Goal: Find specific page/section: Find specific page/section

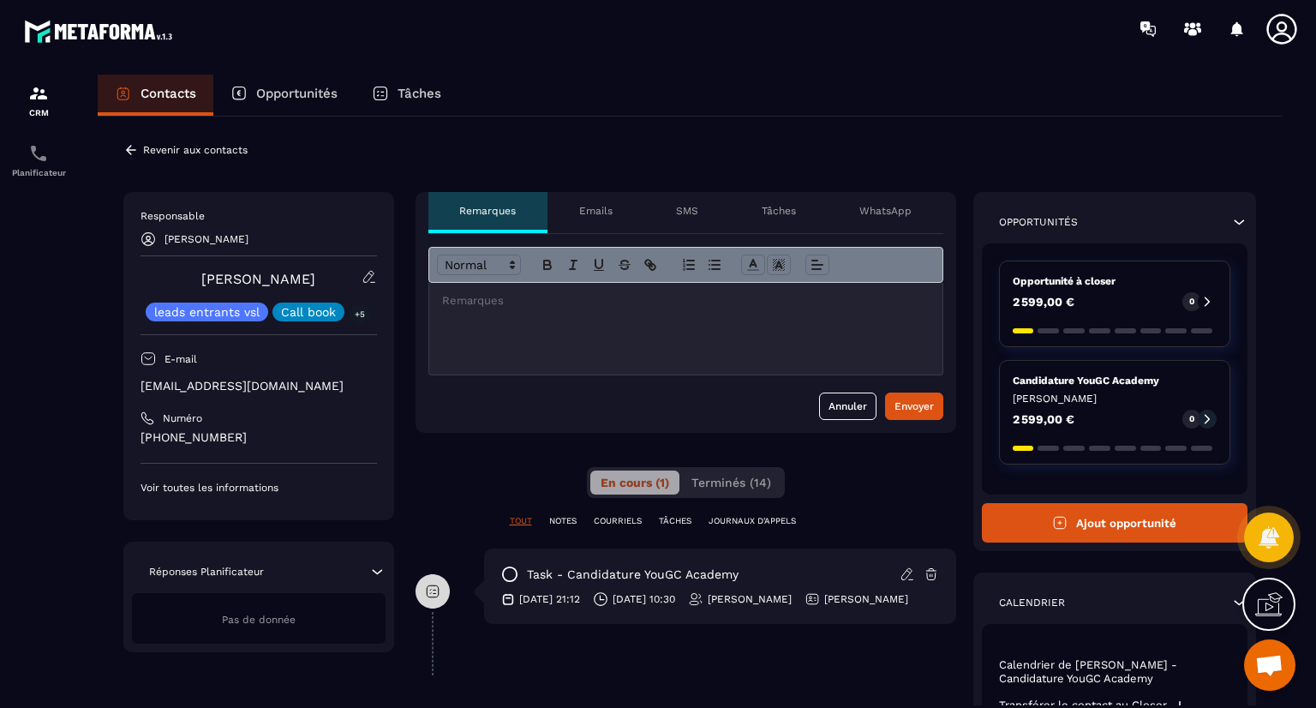
click at [130, 154] on icon at bounding box center [131, 149] width 10 height 9
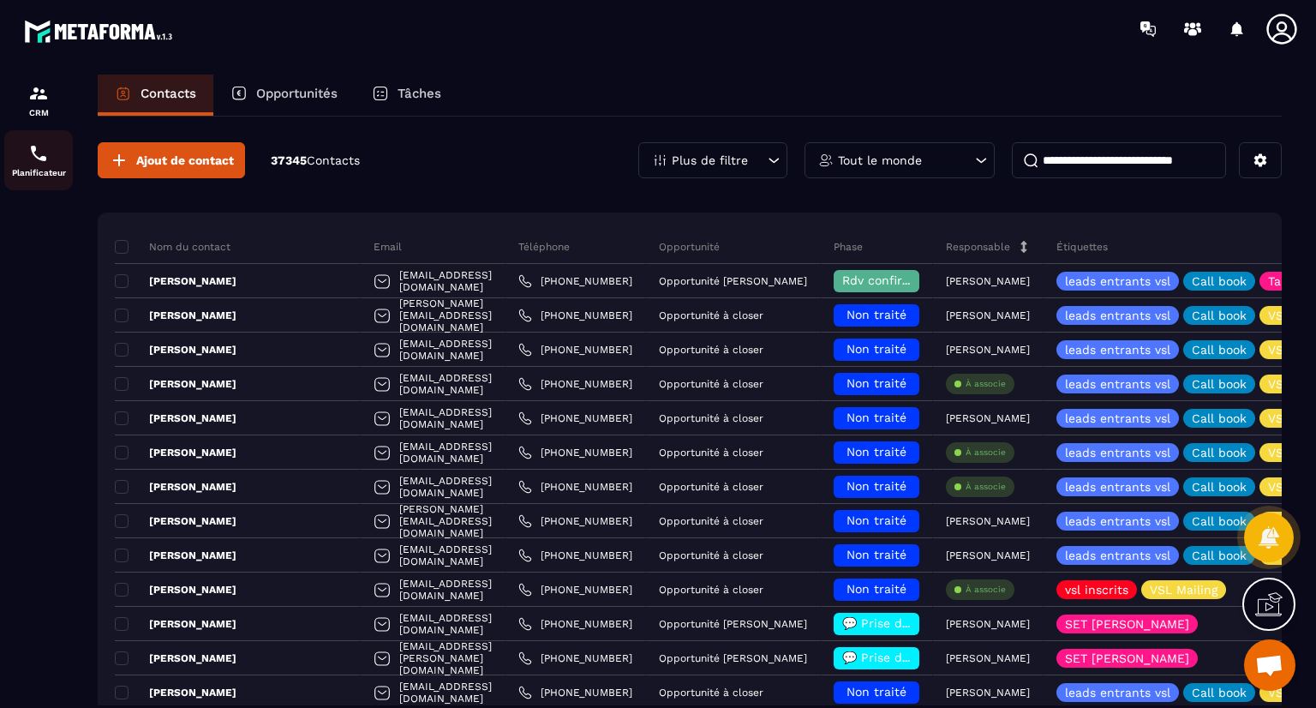
click at [37, 166] on div "Planificateur" at bounding box center [38, 160] width 69 height 34
click at [32, 162] on img at bounding box center [38, 153] width 21 height 21
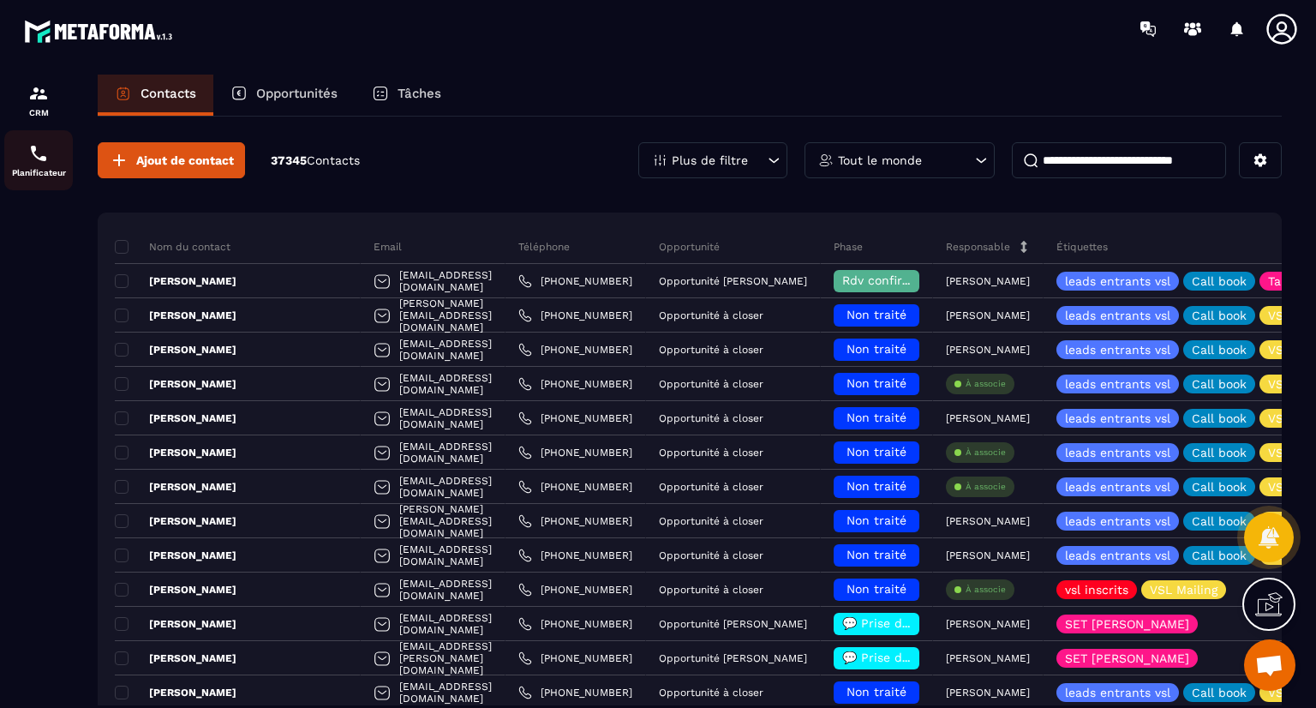
click at [31, 170] on p "Planificateur" at bounding box center [38, 172] width 69 height 9
click at [28, 109] on p "CRM" at bounding box center [38, 112] width 69 height 9
click at [39, 161] on img at bounding box center [38, 153] width 21 height 21
click at [36, 155] on img at bounding box center [38, 153] width 21 height 21
